Goal: Information Seeking & Learning: Learn about a topic

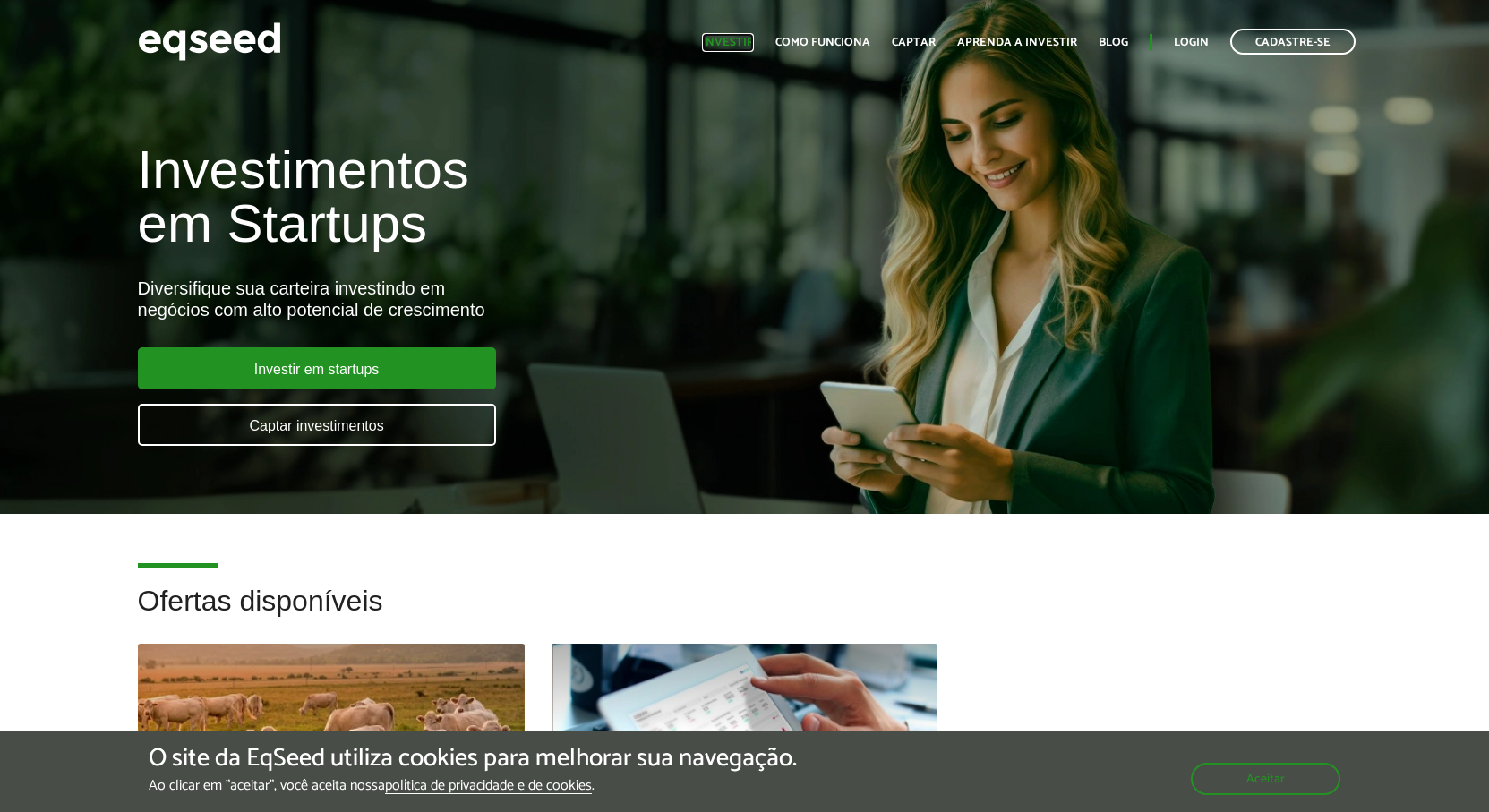
click at [738, 43] on link "Investir" at bounding box center [728, 43] width 52 height 12
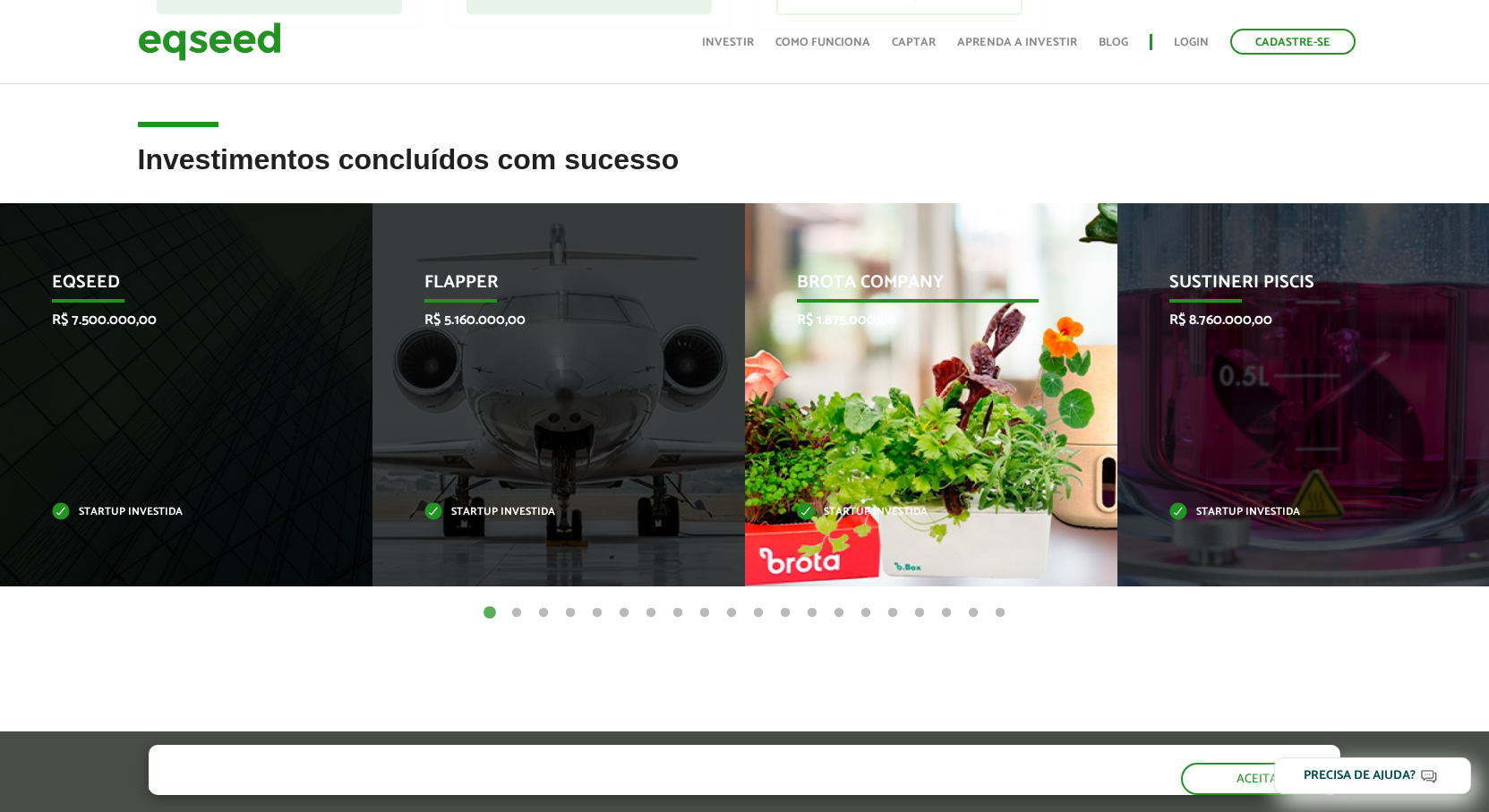
scroll to position [727, 0]
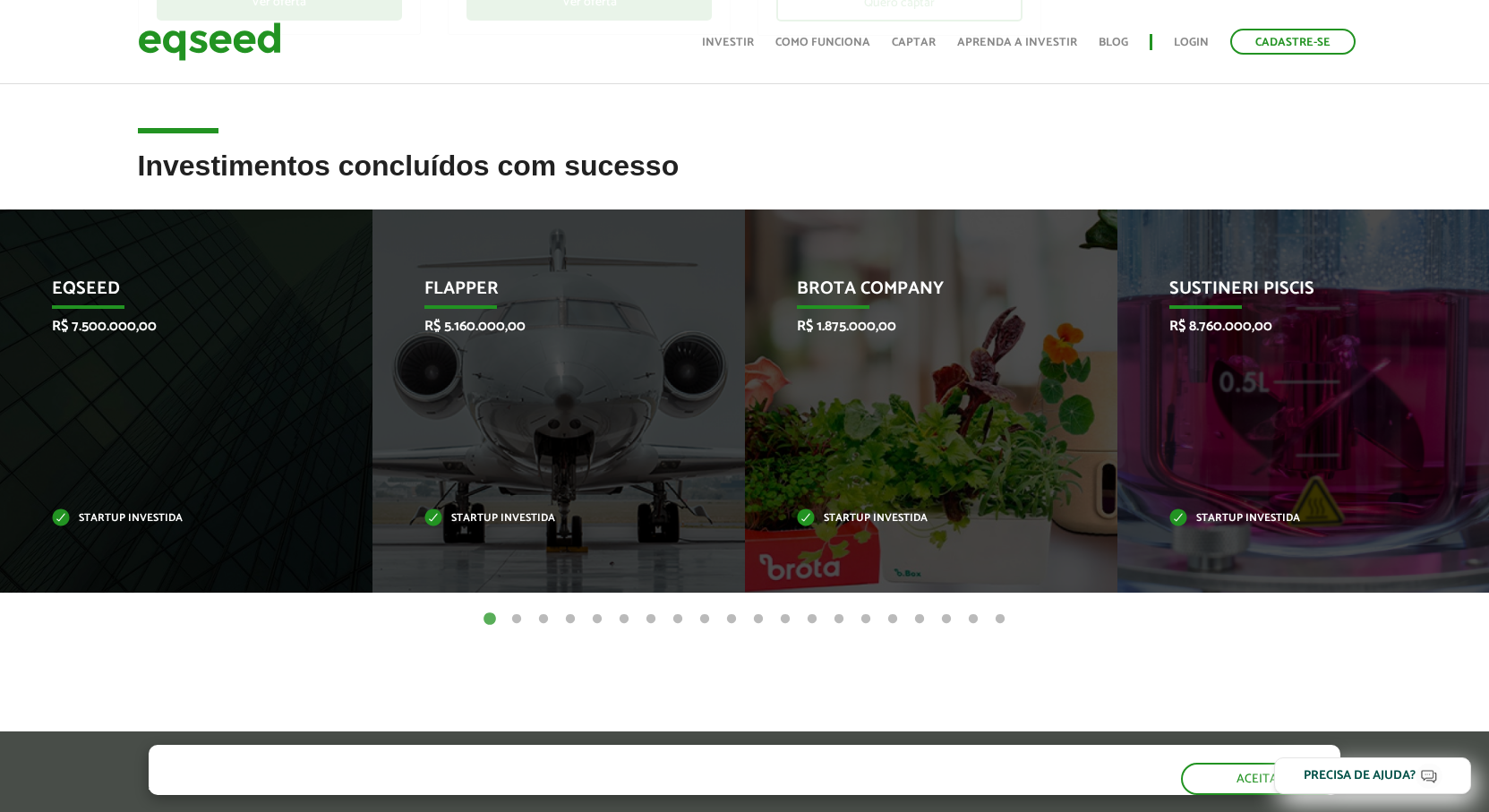
click at [519, 613] on button "2" at bounding box center [517, 620] width 18 height 18
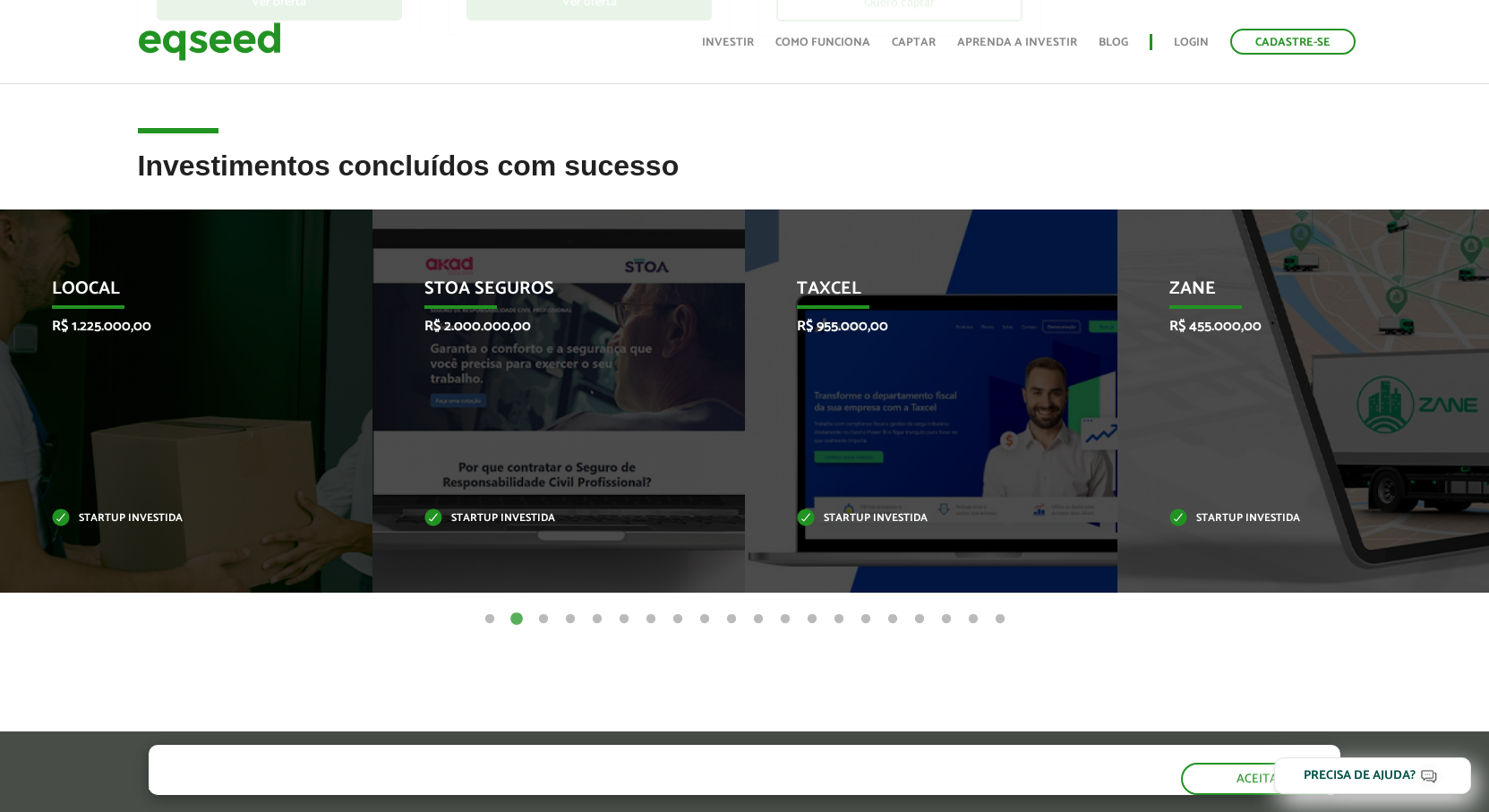
click at [545, 622] on button "3" at bounding box center [543, 620] width 18 height 18
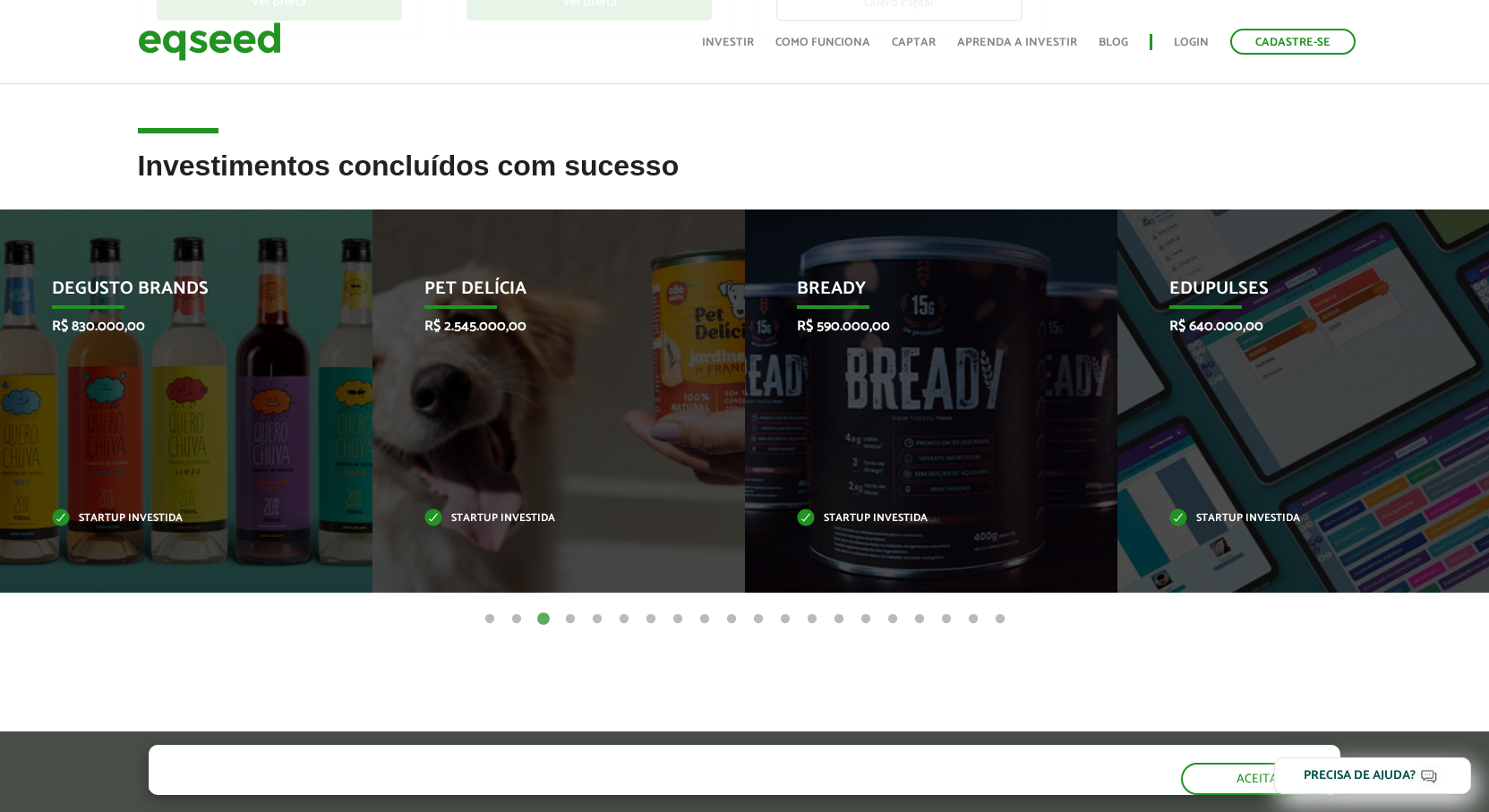
click at [567, 621] on button "4" at bounding box center [570, 620] width 18 height 18
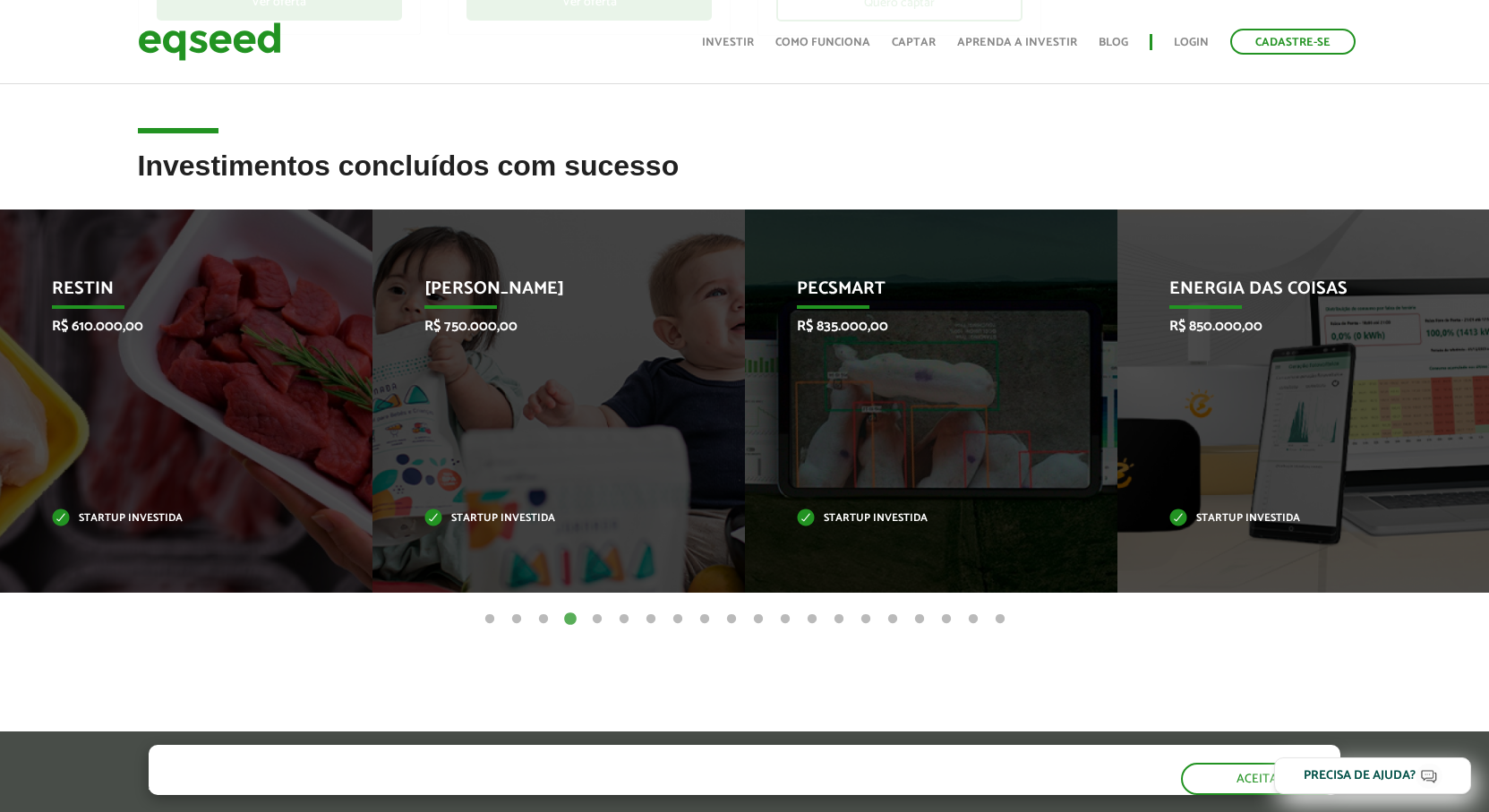
click at [603, 612] on button "5" at bounding box center [597, 620] width 18 height 18
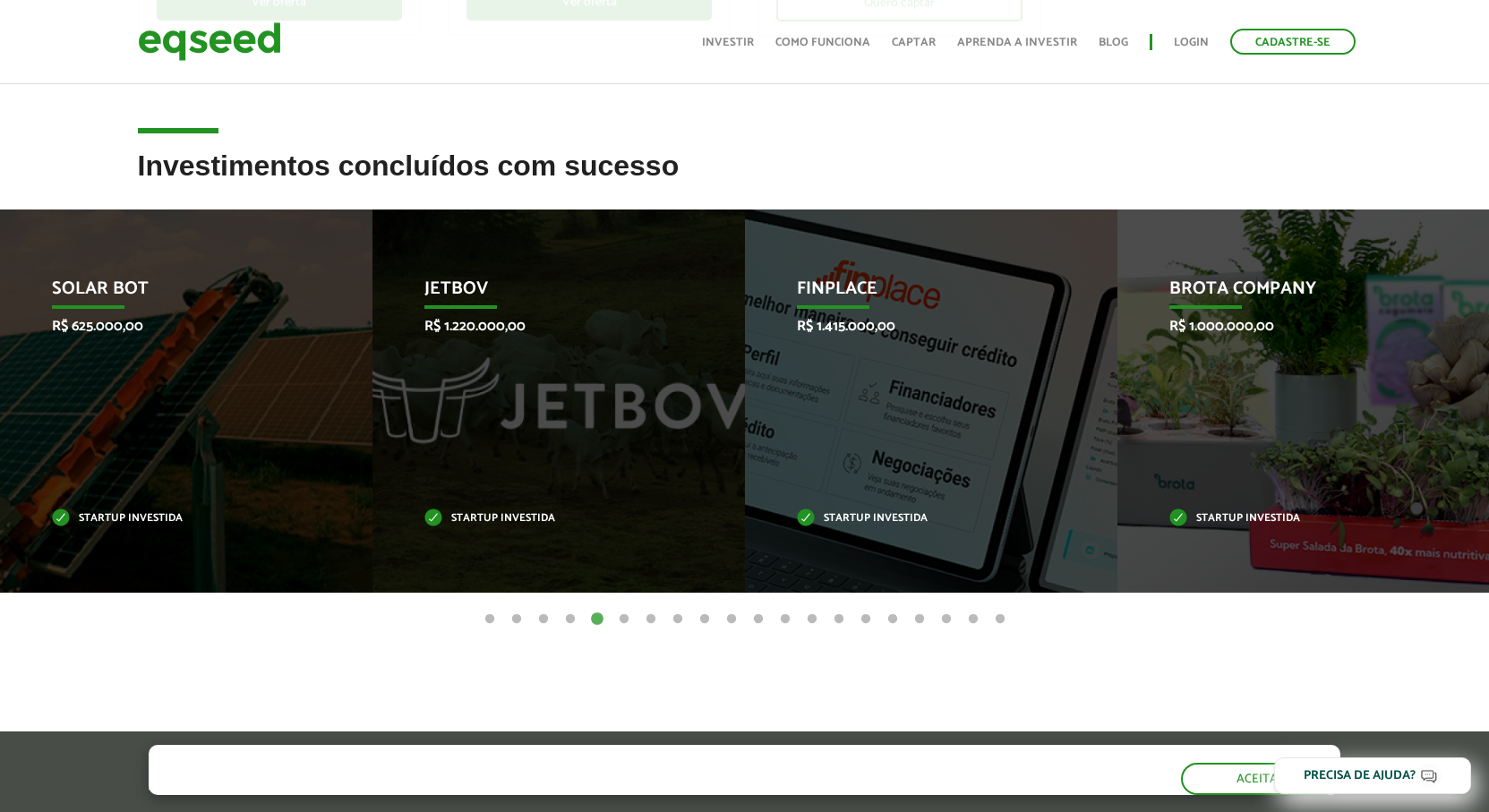
click at [618, 612] on button "6" at bounding box center [624, 620] width 18 height 18
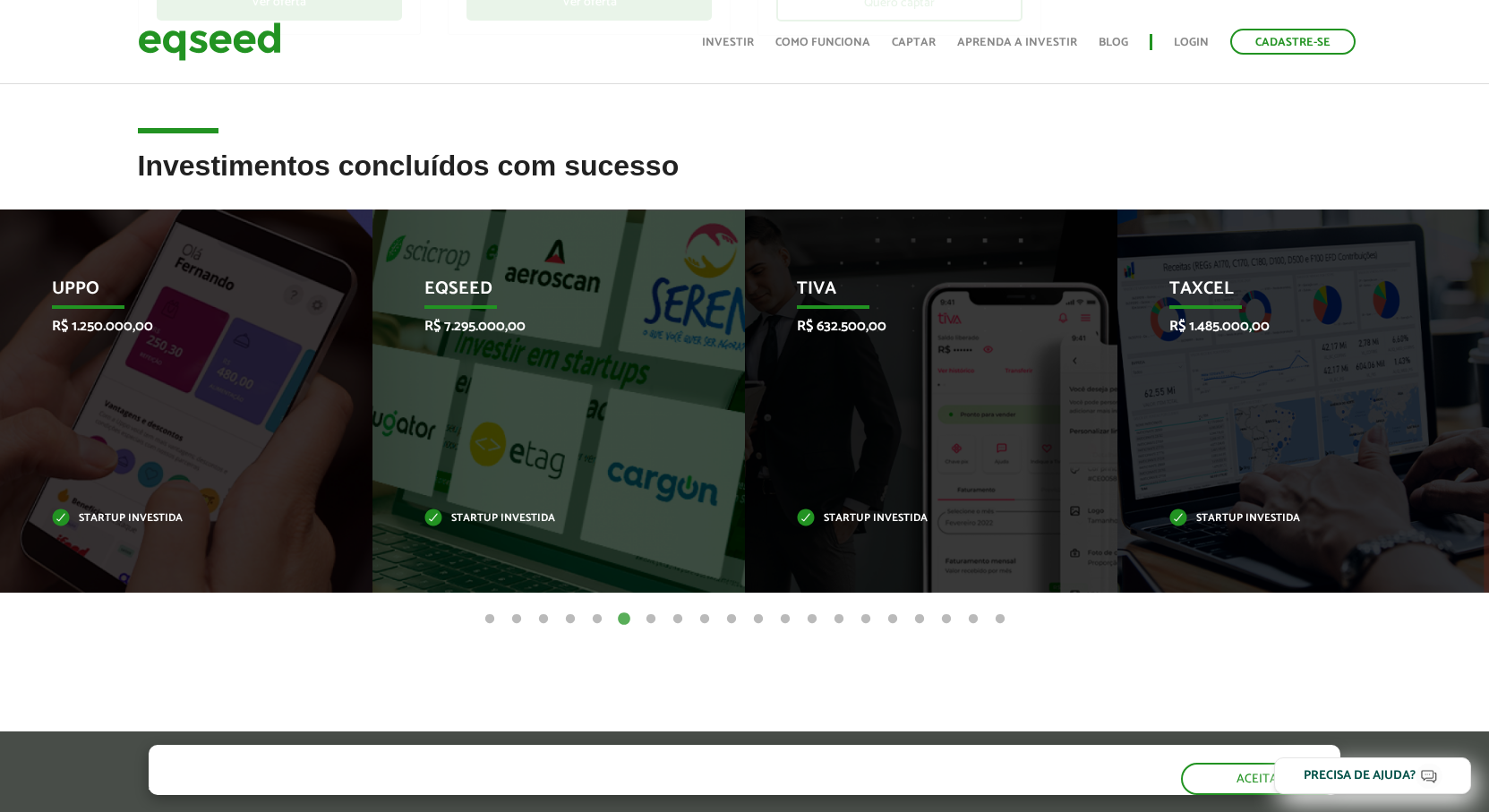
click at [653, 609] on ul "1 2 3 4 5 6 7 8 9 10 11 12 13 14 15 16 17 18 19 20" at bounding box center [744, 619] width 1489 height 20
click at [643, 612] on button "7" at bounding box center [651, 620] width 18 height 18
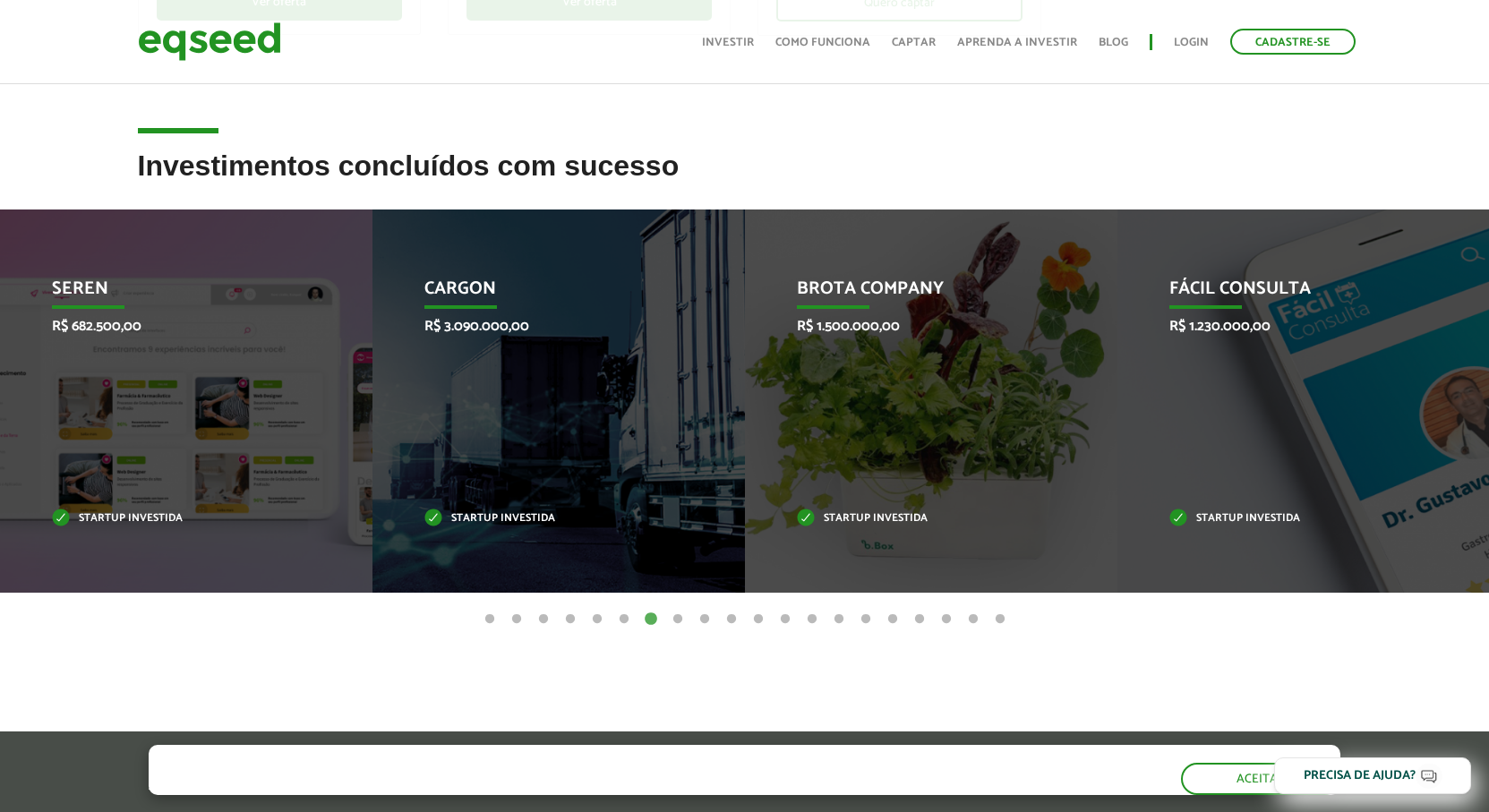
click at [674, 620] on button "8" at bounding box center [678, 620] width 18 height 18
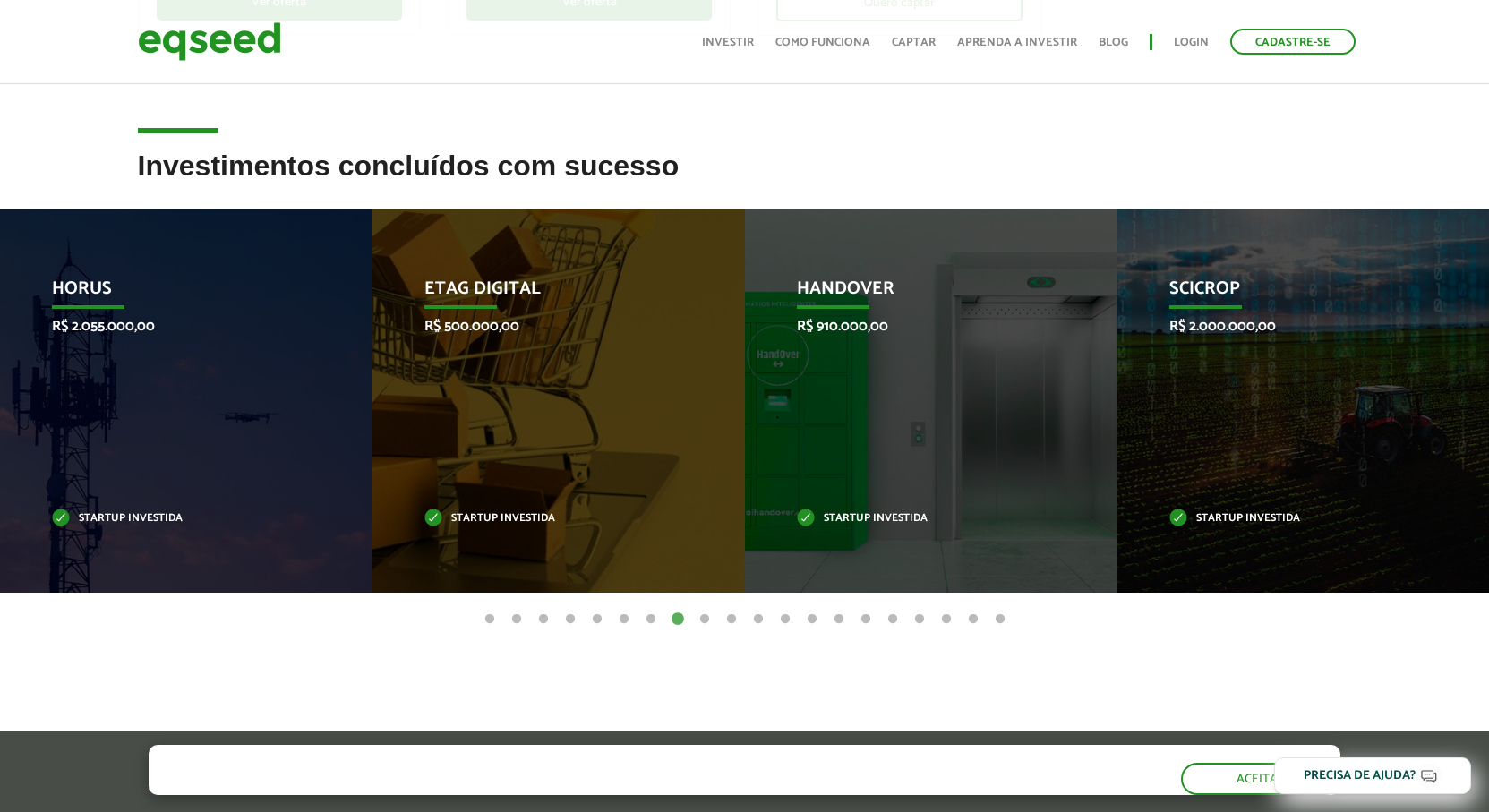
click at [710, 612] on button "9" at bounding box center [705, 620] width 18 height 18
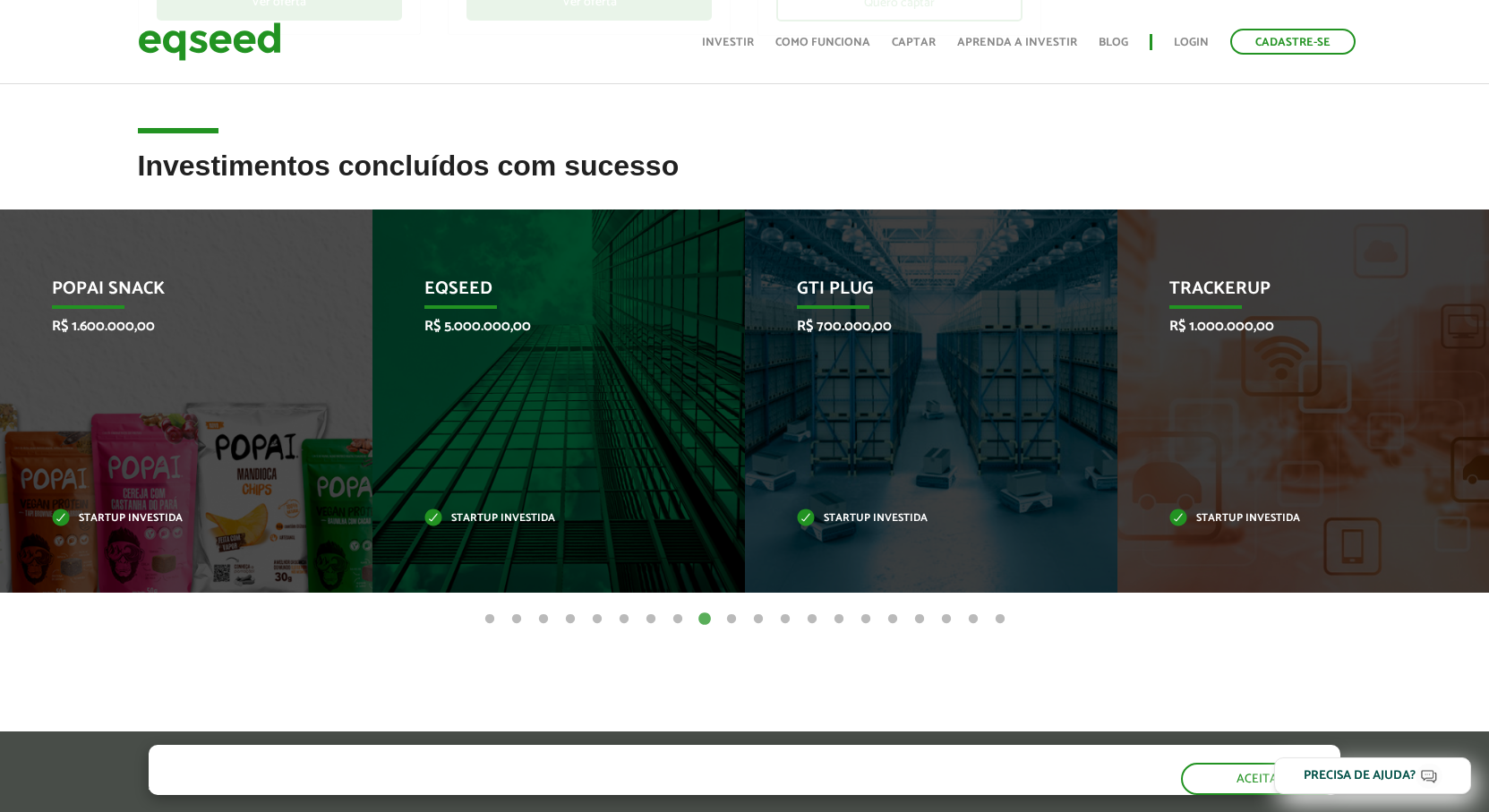
click at [730, 618] on button "10" at bounding box center [732, 620] width 18 height 18
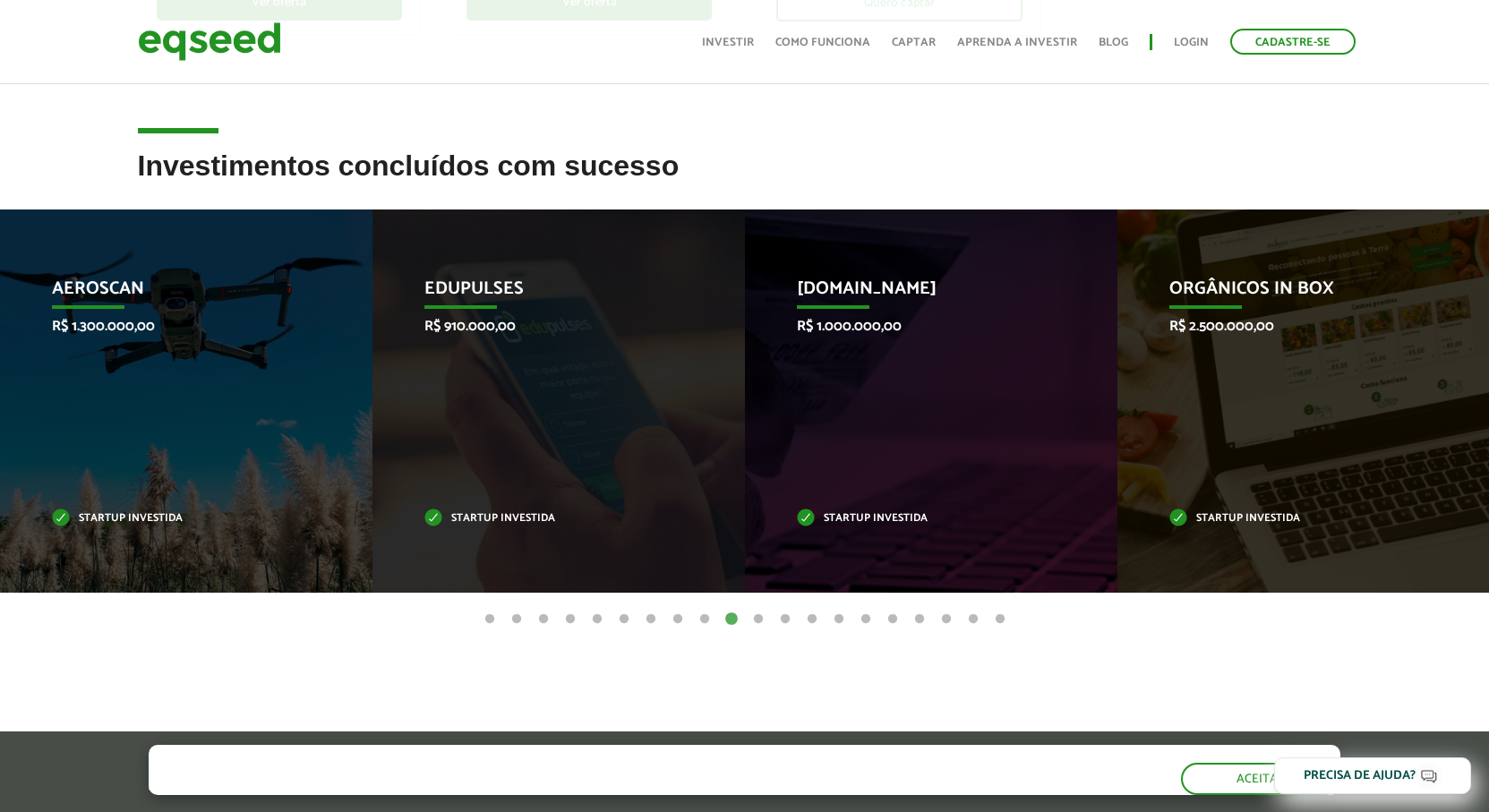
click at [743, 621] on ul "1 2 3 4 5 6 7 8 9 10 11 12 13 14 15 16 17 18 19 20" at bounding box center [744, 619] width 1489 height 20
click at [759, 615] on button "11" at bounding box center [758, 620] width 18 height 18
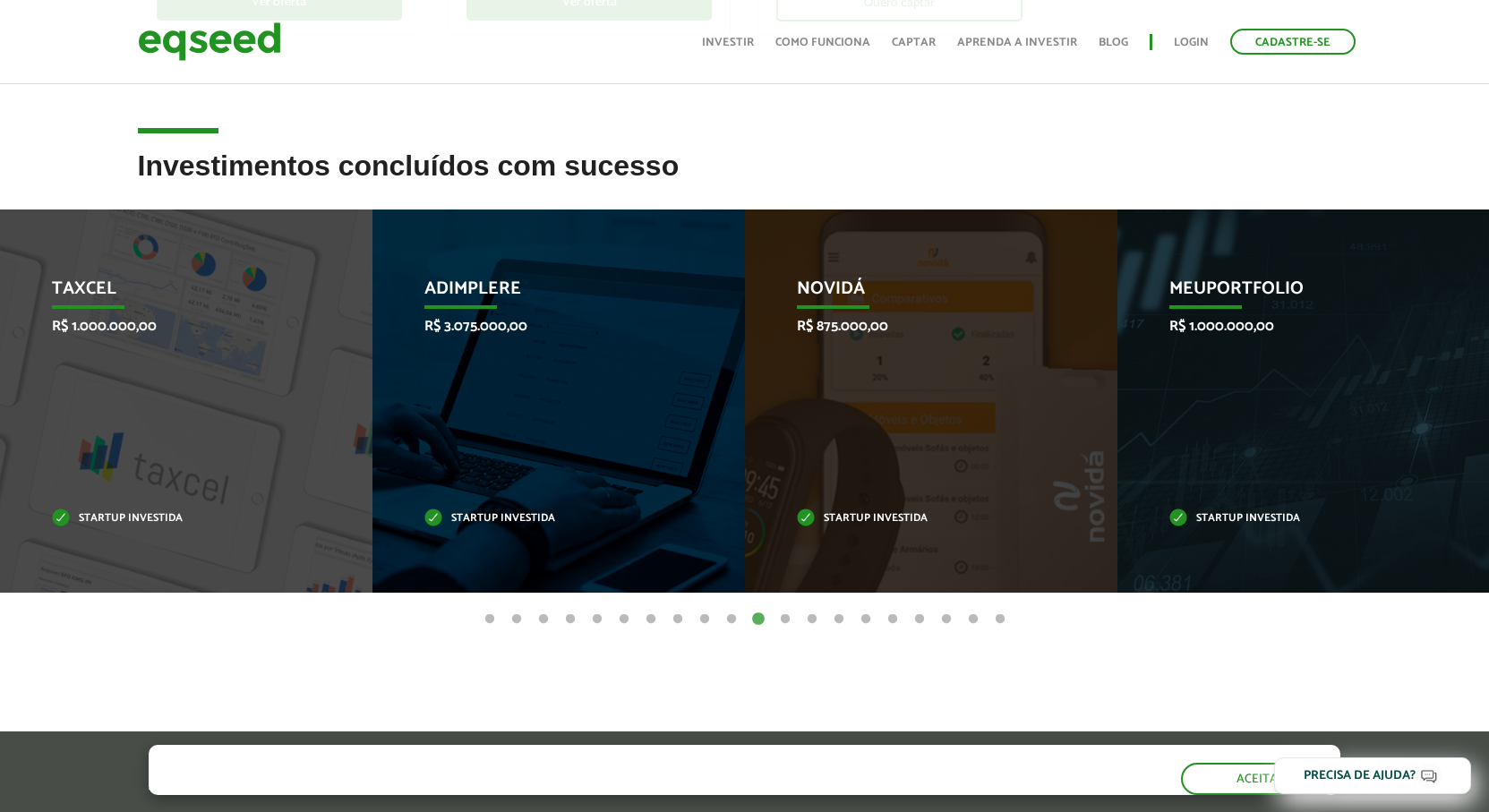
click at [783, 617] on button "12" at bounding box center [785, 620] width 18 height 18
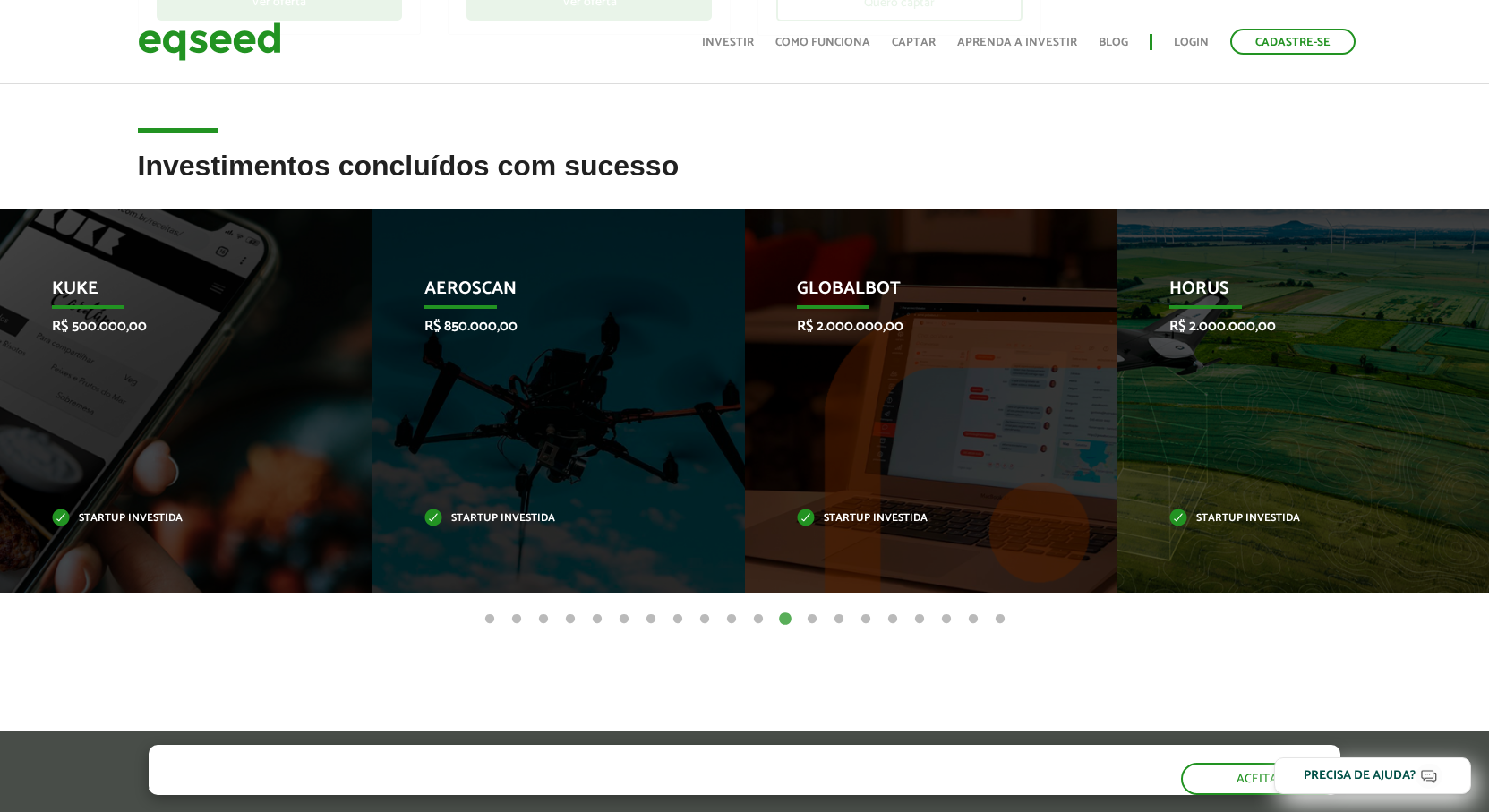
click at [814, 621] on button "13" at bounding box center [812, 620] width 18 height 18
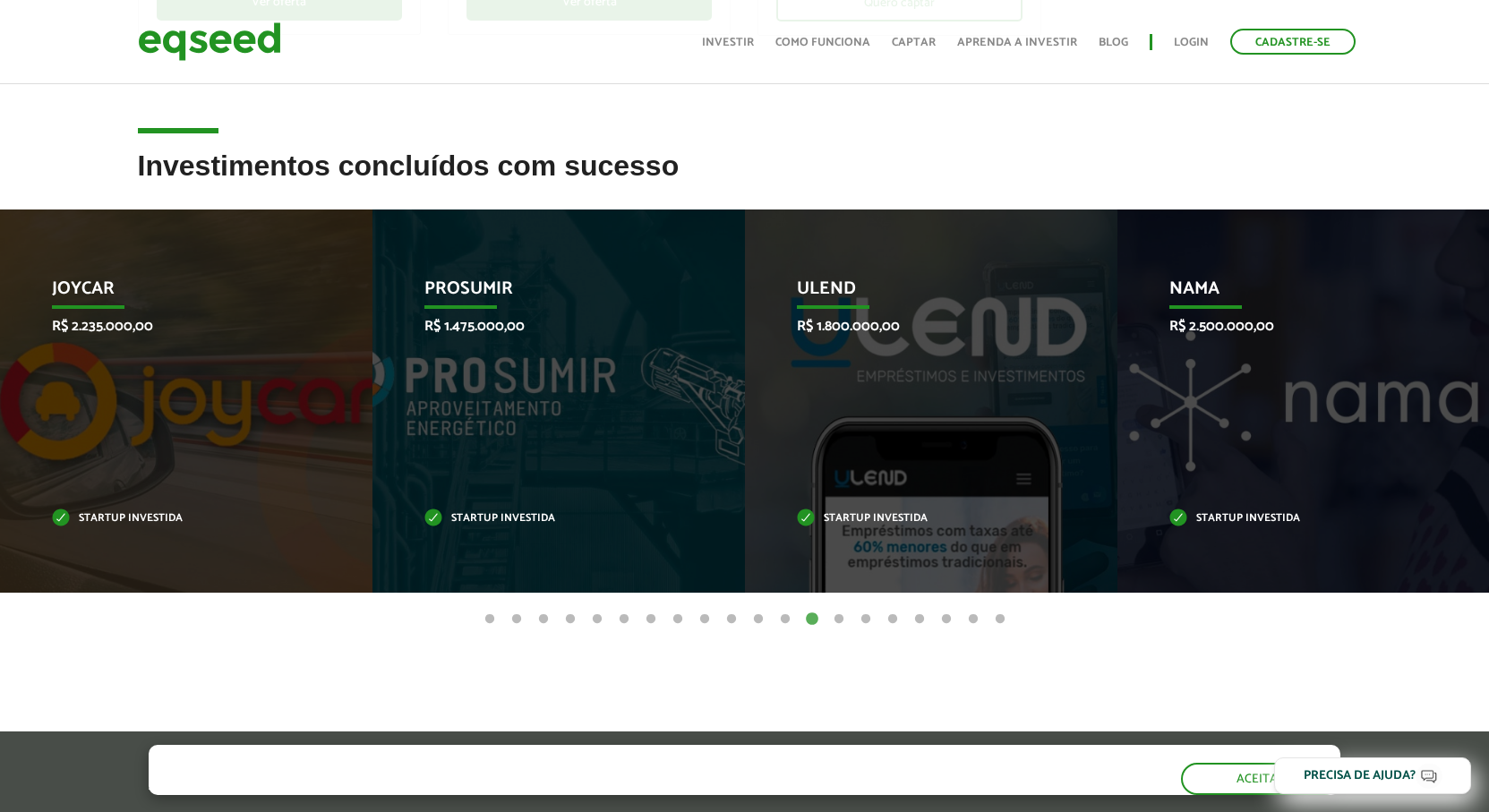
click at [840, 616] on button "14" at bounding box center [839, 620] width 18 height 18
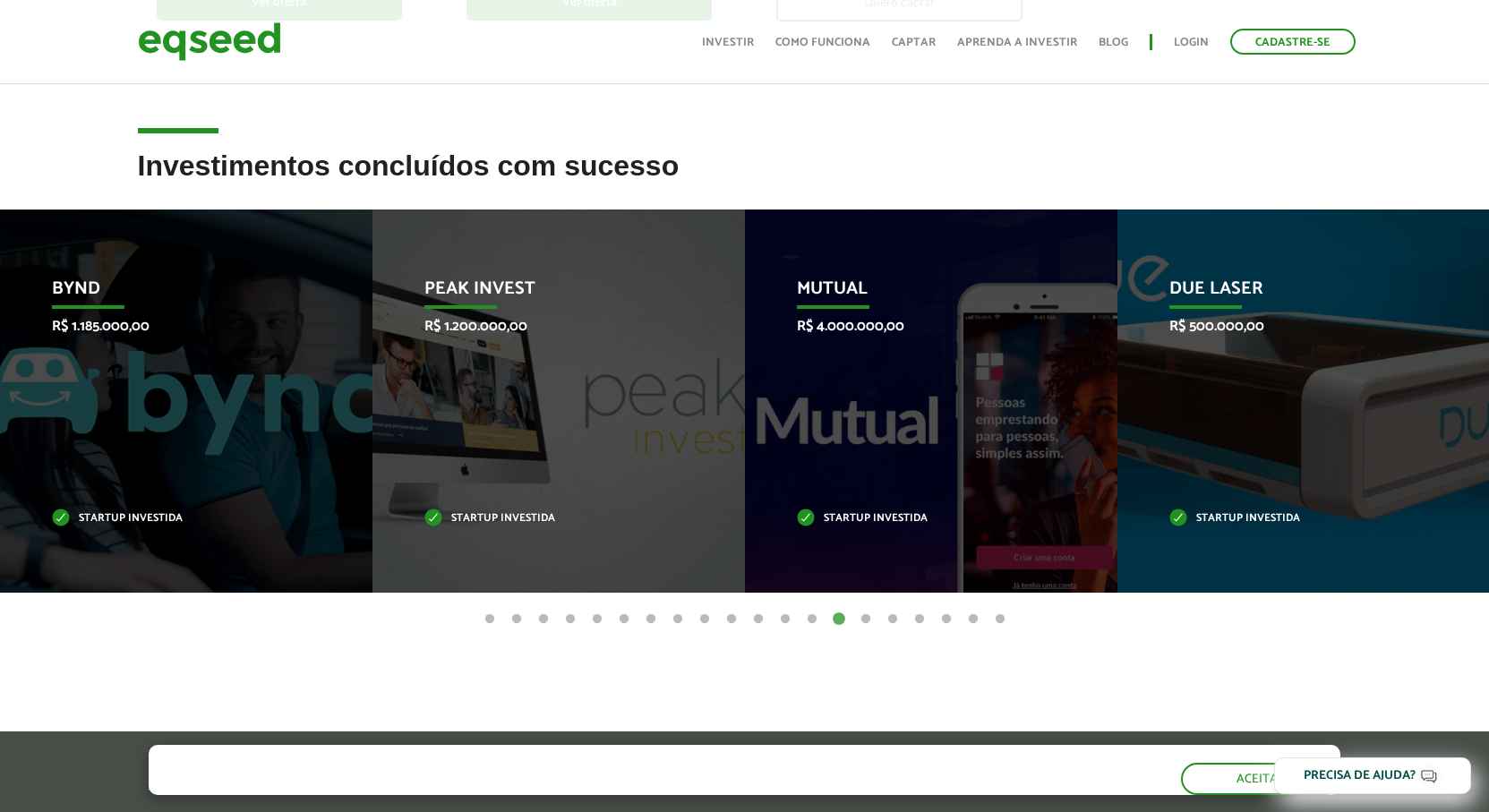
click at [808, 624] on button "13" at bounding box center [812, 620] width 18 height 18
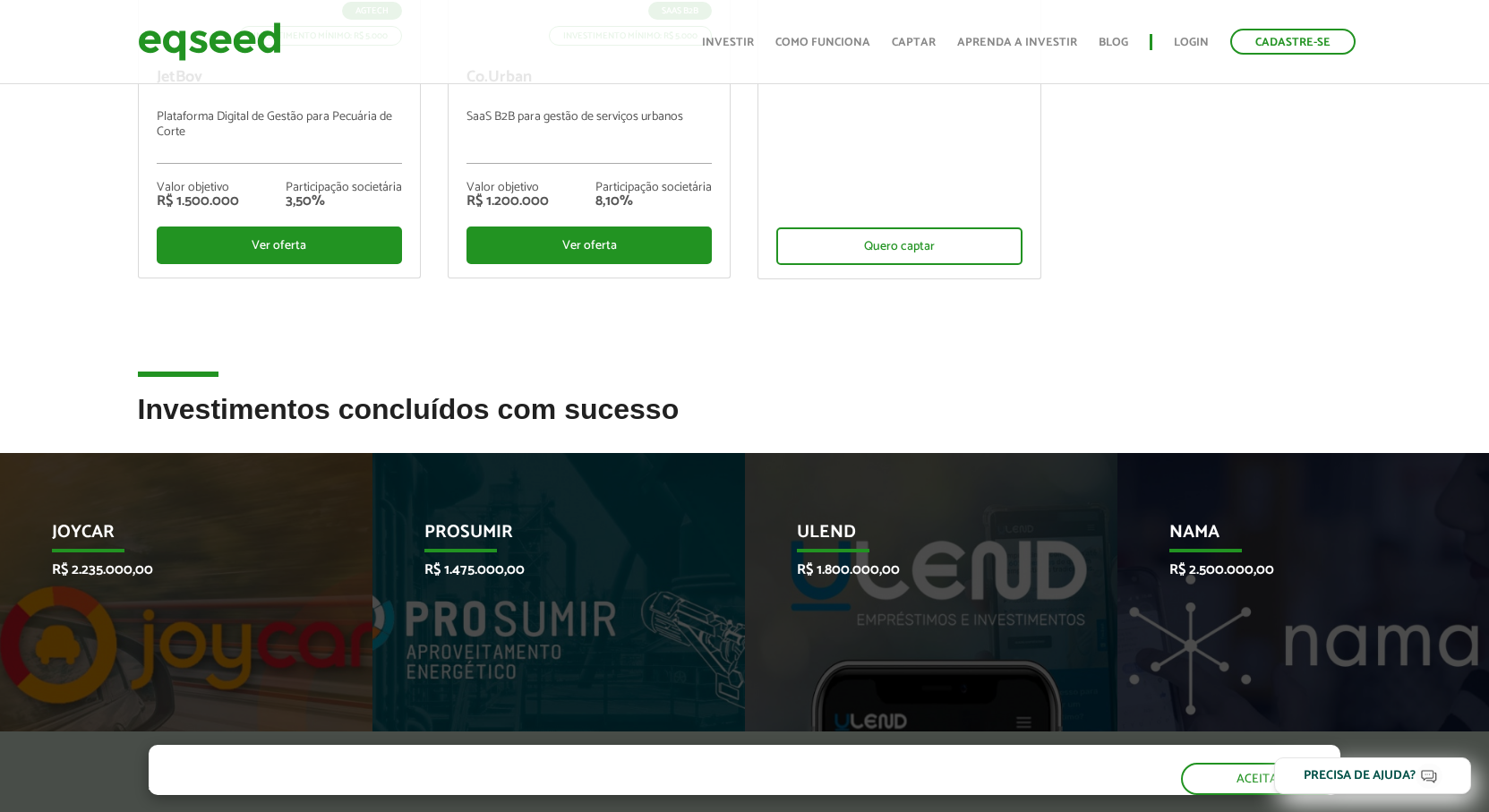
scroll to position [460, 0]
